Goal: Information Seeking & Learning: Learn about a topic

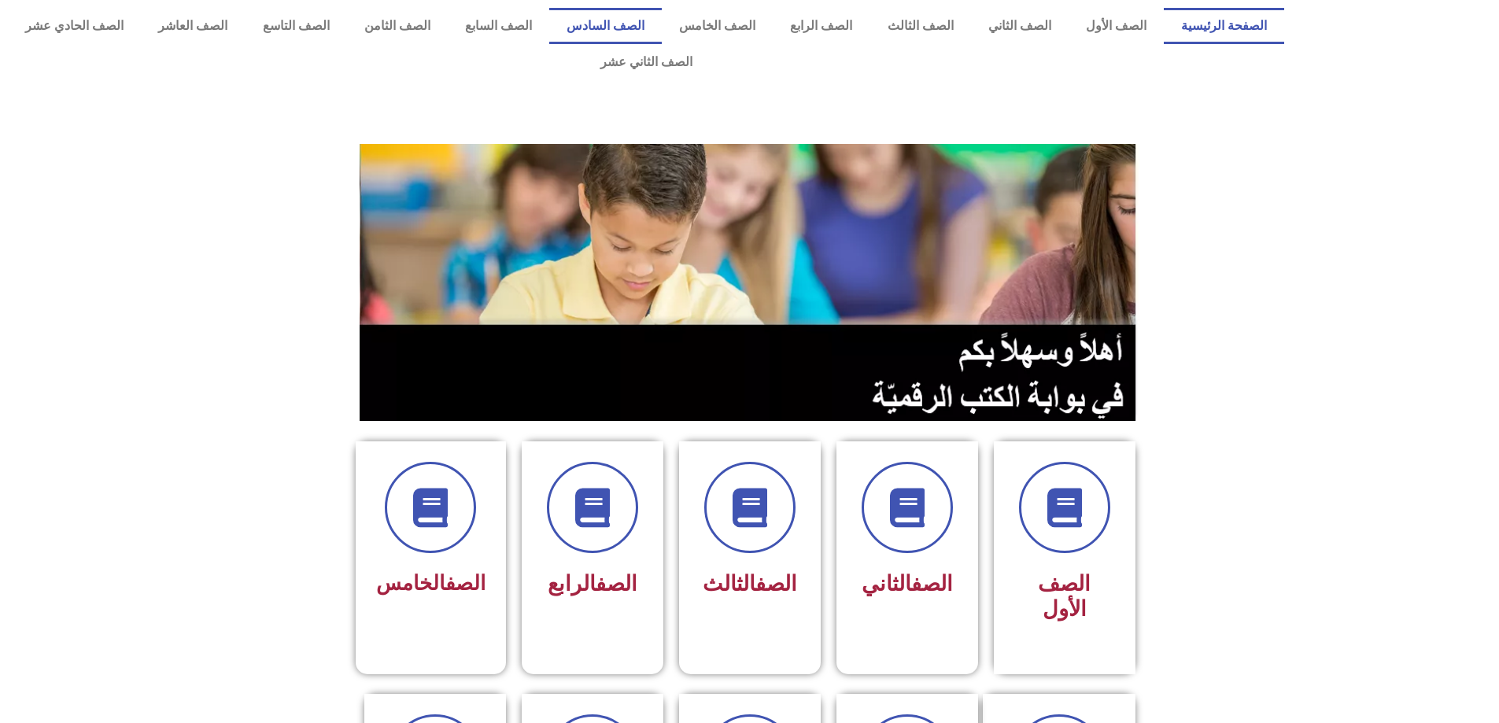
click at [656, 28] on link "الصف السادس" at bounding box center [605, 26] width 113 height 36
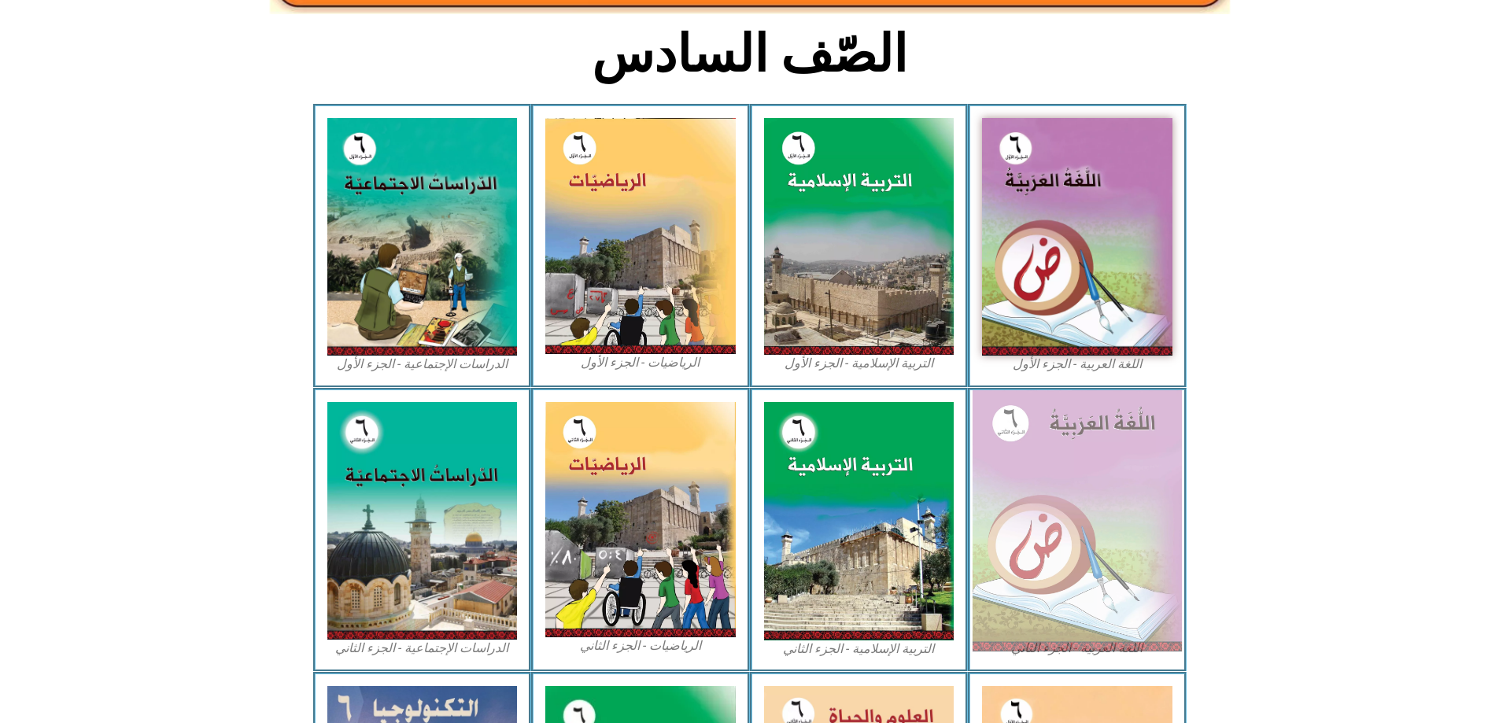
scroll to position [394, 0]
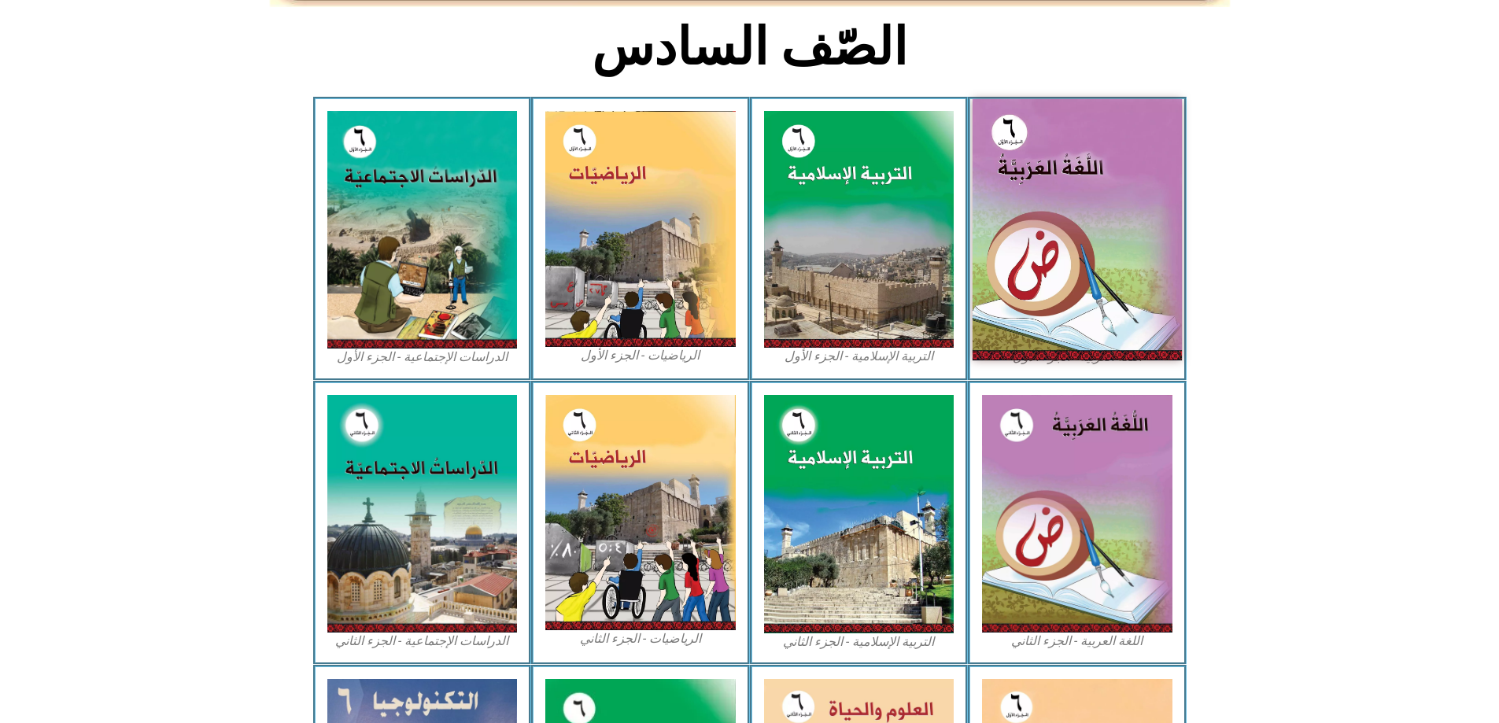
click at [1070, 277] on img at bounding box center [1077, 229] width 209 height 261
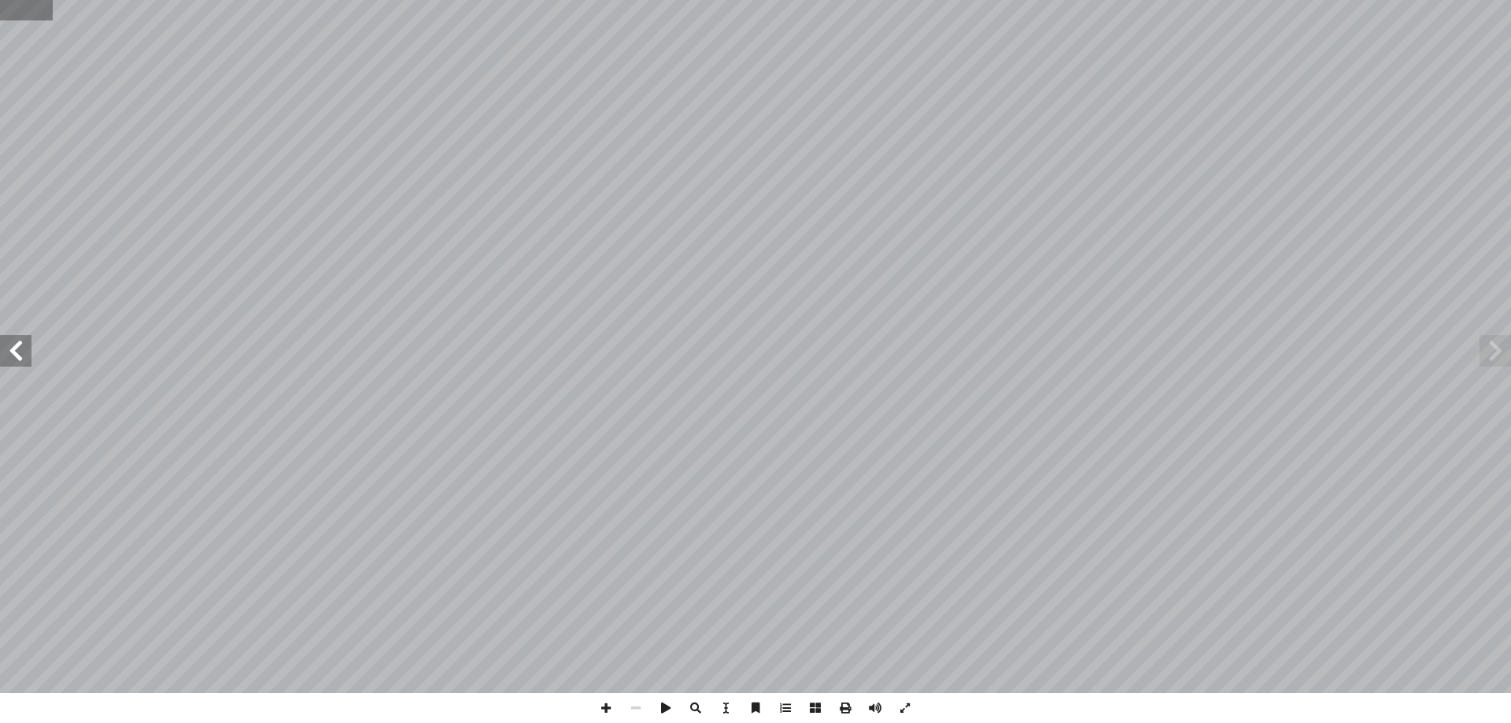
click at [12, 15] on input "text" at bounding box center [26, 10] width 53 height 20
type input "**"
click at [1503, 353] on span at bounding box center [1495, 350] width 31 height 31
click at [637, 719] on span at bounding box center [636, 708] width 30 height 30
click at [631, 705] on span at bounding box center [636, 708] width 30 height 30
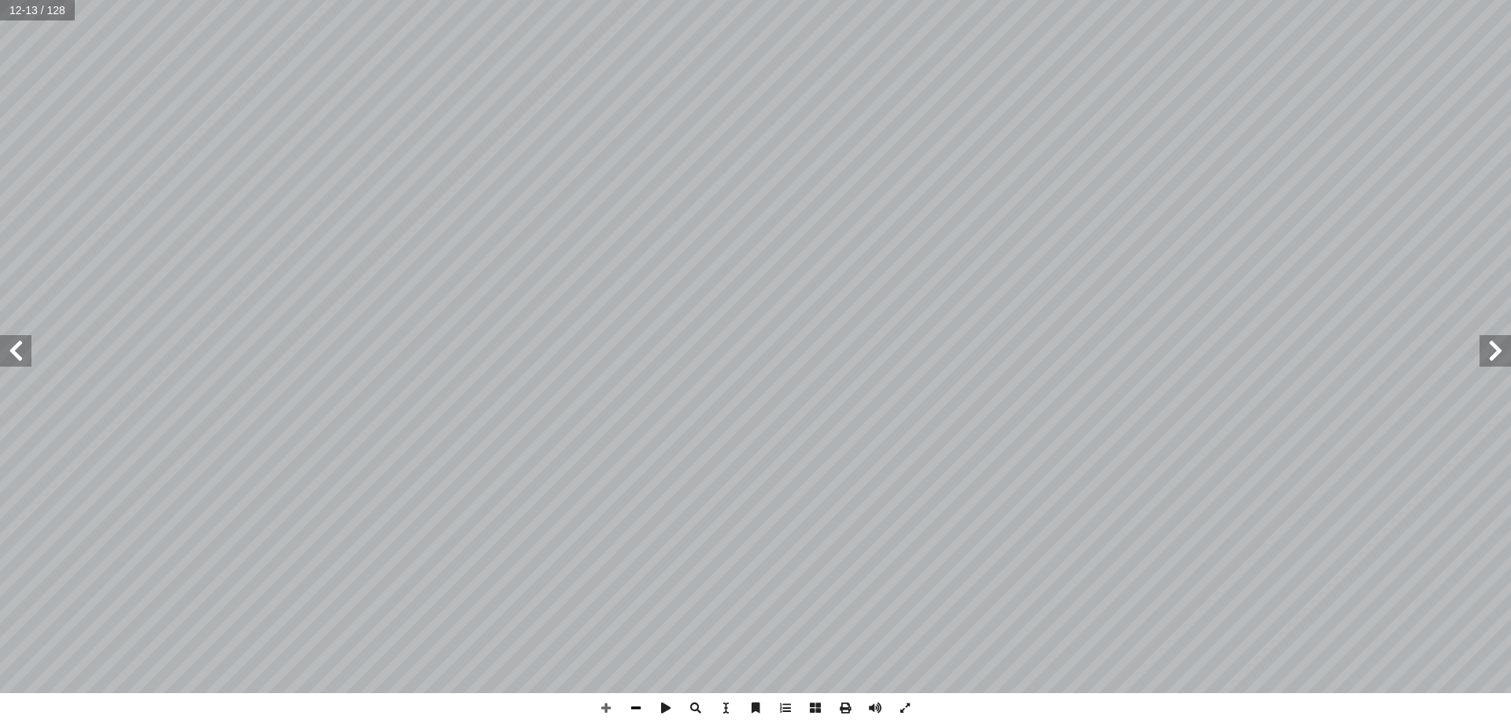
click at [631, 705] on span at bounding box center [636, 708] width 30 height 30
click at [633, 704] on span at bounding box center [636, 708] width 30 height 30
